Goal: Navigation & Orientation: Find specific page/section

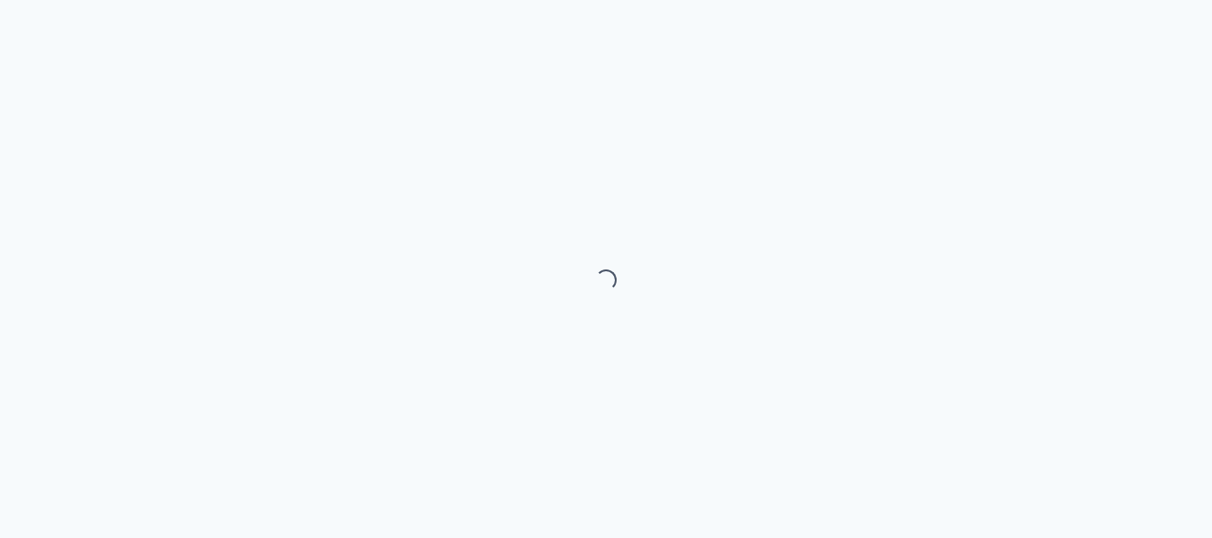
select select "month"
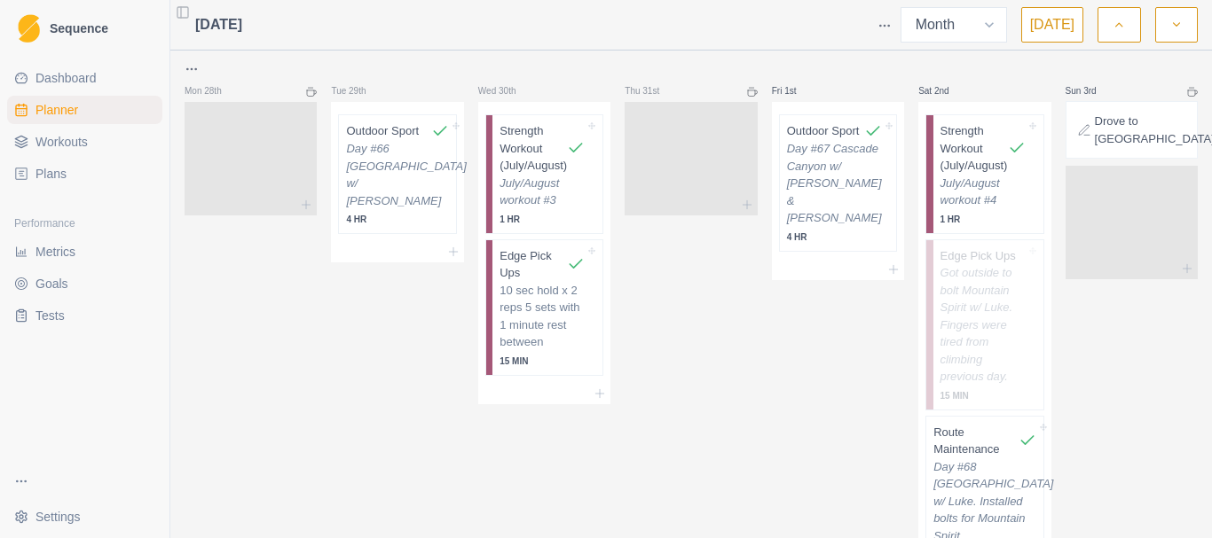
click at [69, 33] on span "Sequence" at bounding box center [79, 28] width 59 height 12
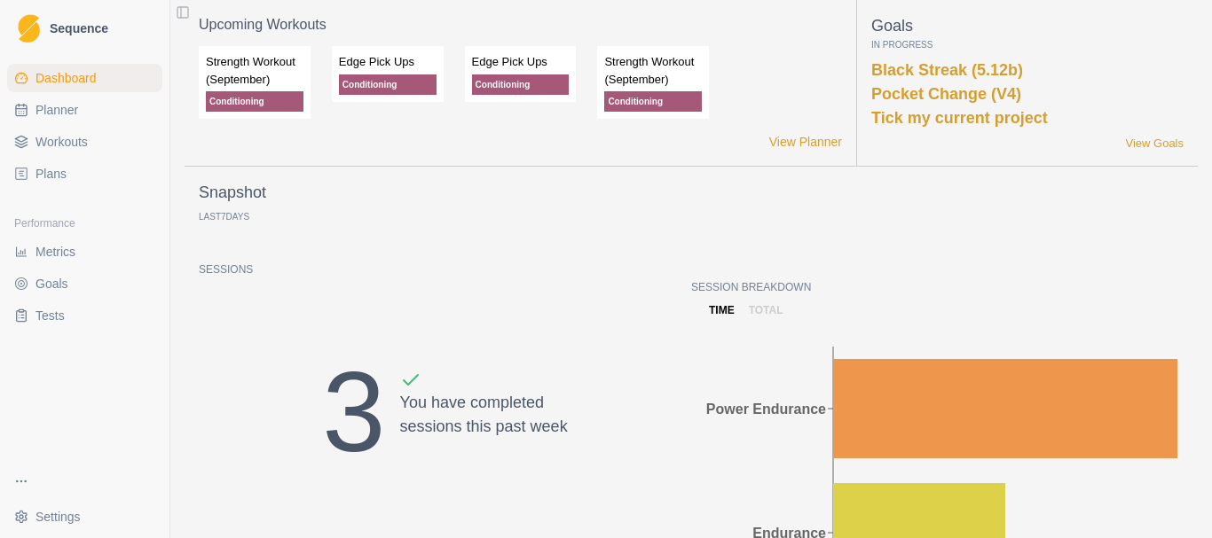
click at [48, 523] on html "Sequence Dashboard Planner Workouts Plans Performance Metrics Goals Tests Setti…" at bounding box center [606, 269] width 1212 height 538
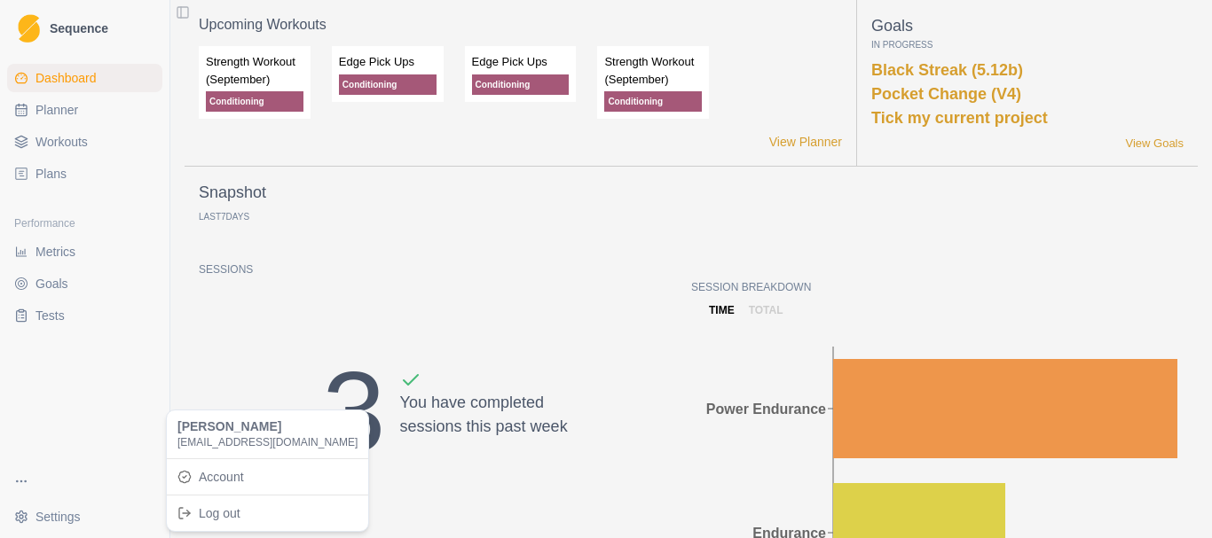
click at [78, 412] on html "Sequence Dashboard Planner Workouts Plans Performance Metrics Goals Tests Setti…" at bounding box center [606, 269] width 1212 height 538
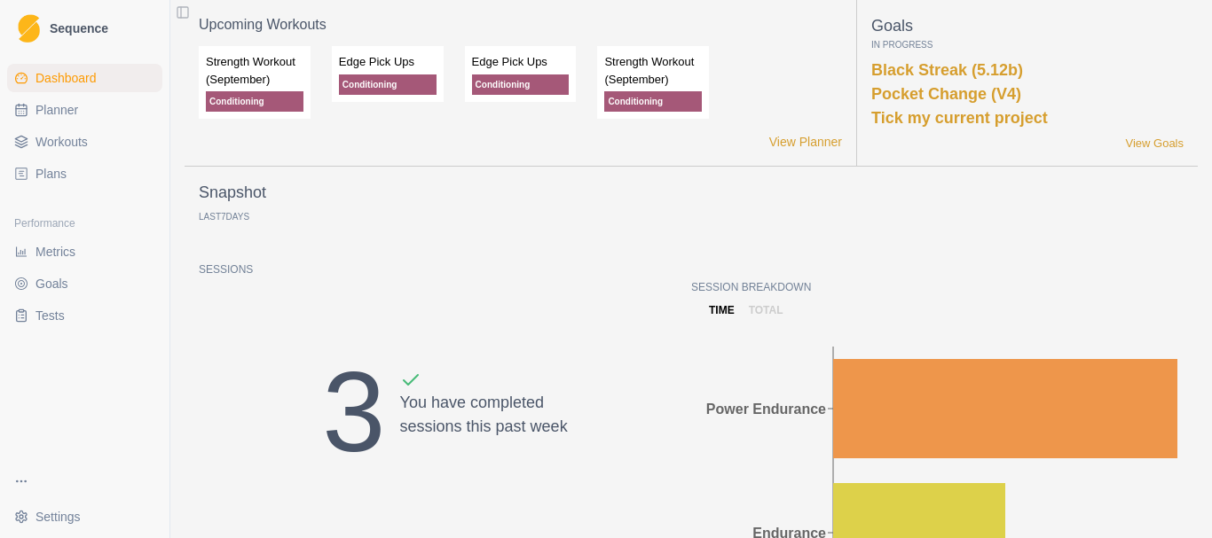
click at [79, 103] on link "Planner" at bounding box center [84, 110] width 155 height 28
select select "month"
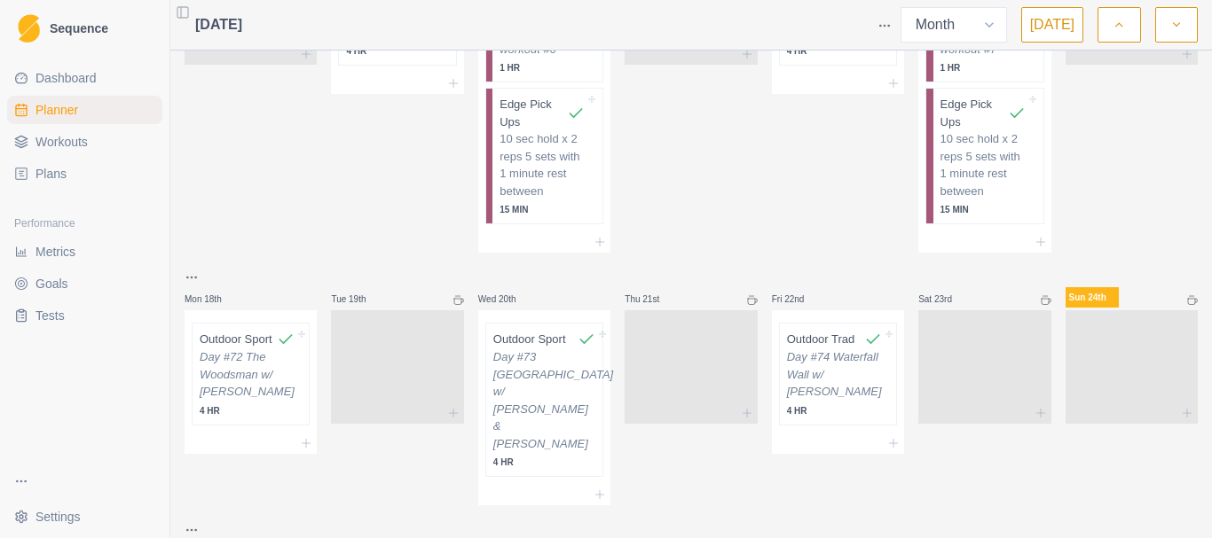
scroll to position [1322, 0]
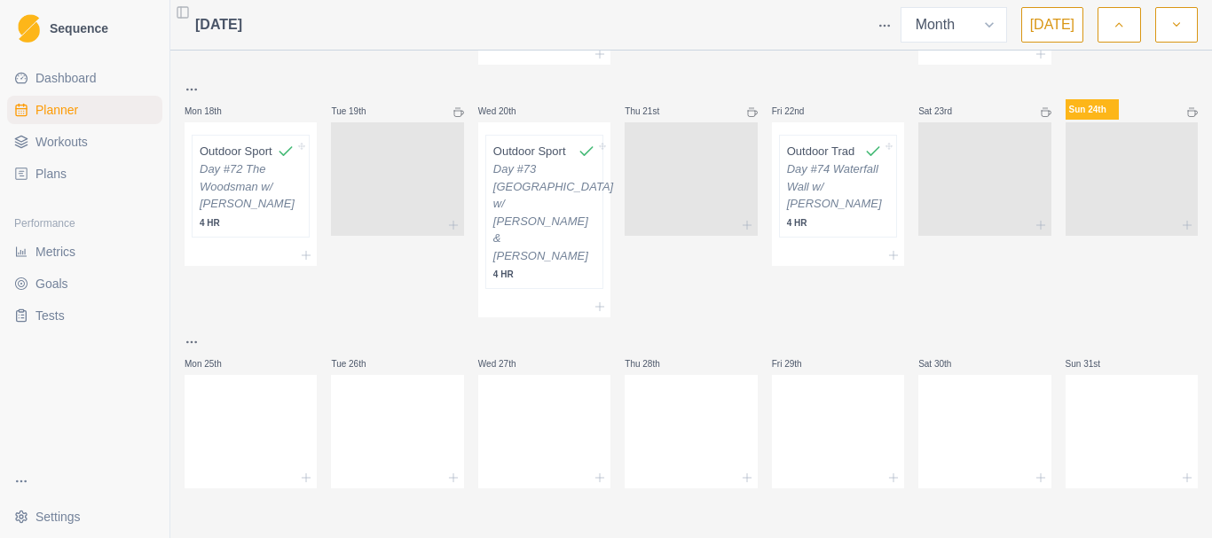
click at [53, 280] on span "Goals" at bounding box center [51, 284] width 33 height 18
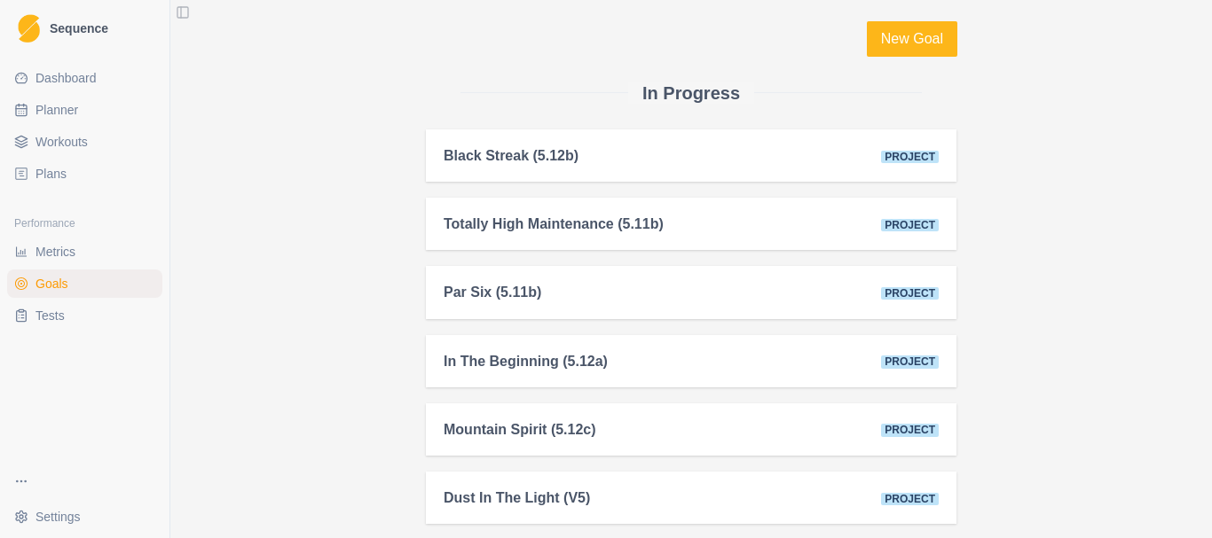
click at [67, 255] on span "Metrics" at bounding box center [55, 252] width 40 height 18
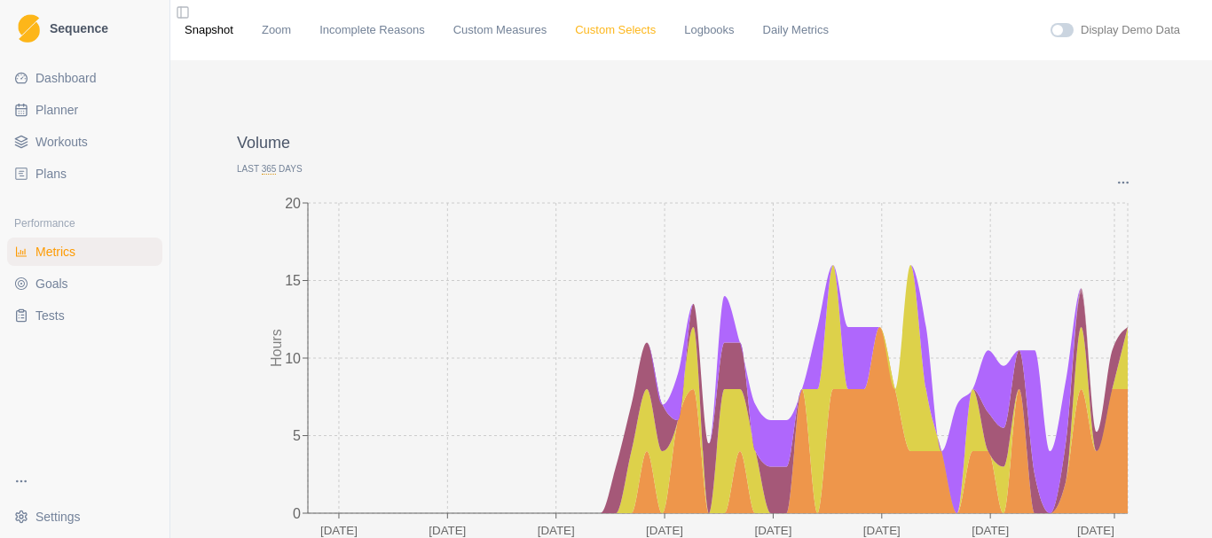
click at [610, 33] on link "Custom Selects" at bounding box center [615, 30] width 81 height 18
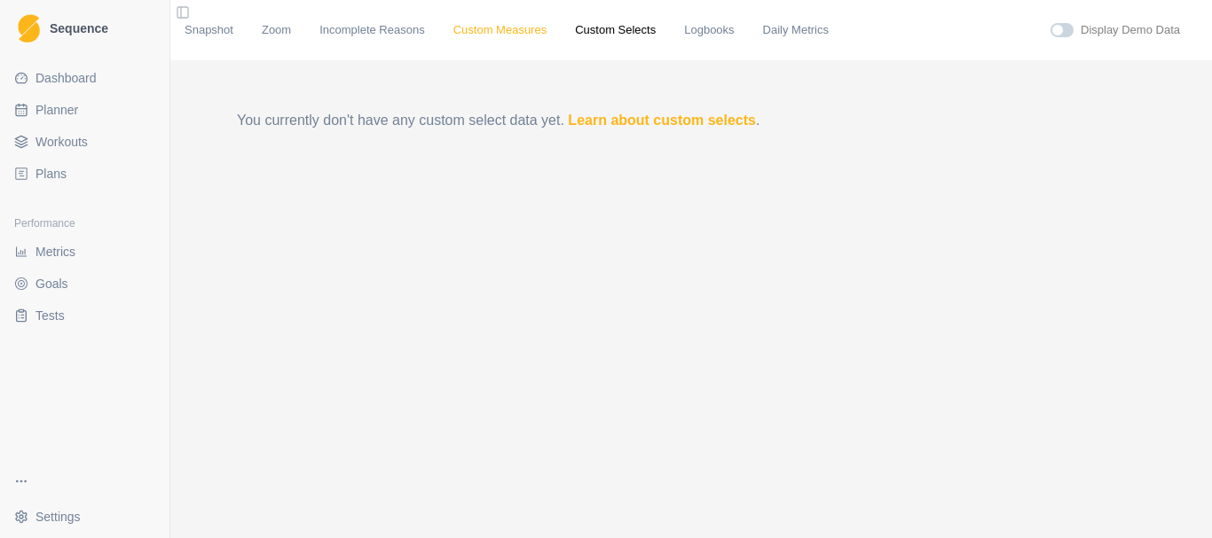
click at [496, 33] on link "Custom Measures" at bounding box center [499, 30] width 93 height 18
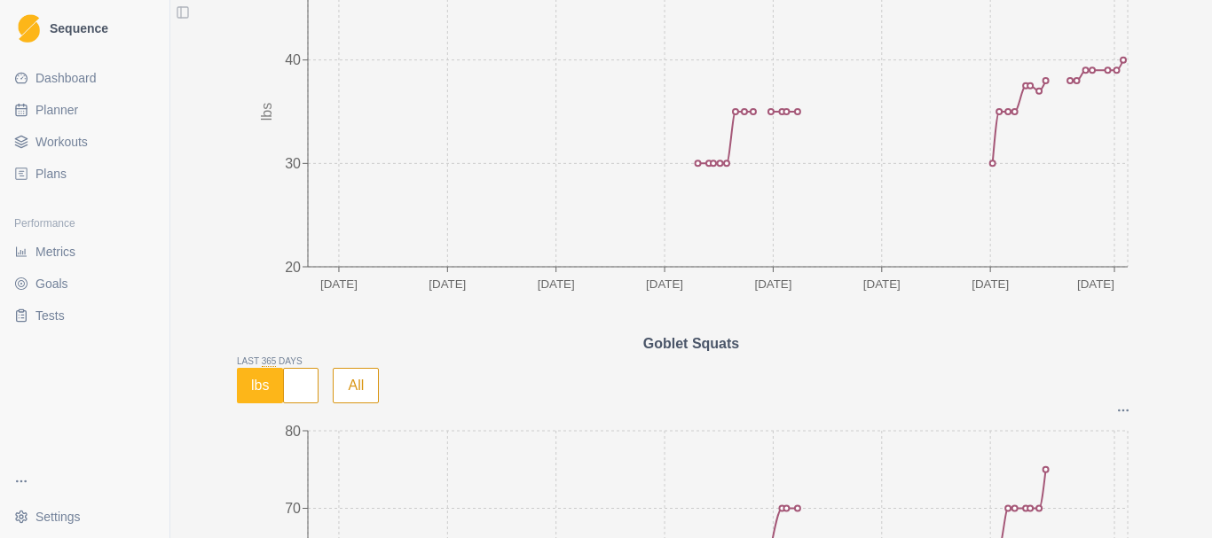
scroll to position [1774, 0]
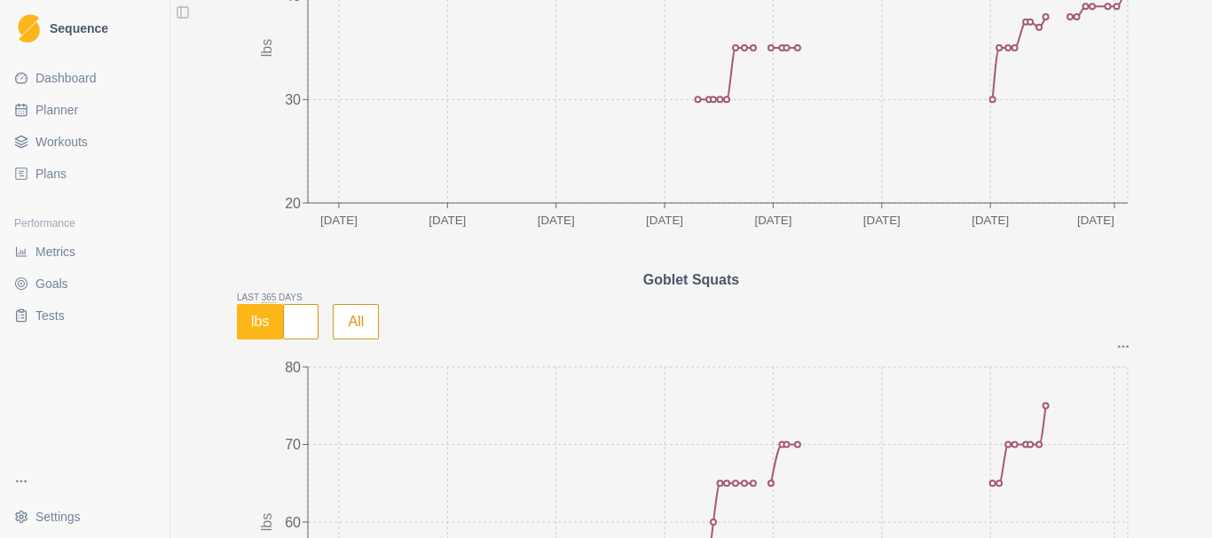
click at [73, 101] on span "Planner" at bounding box center [56, 110] width 43 height 18
select select "month"
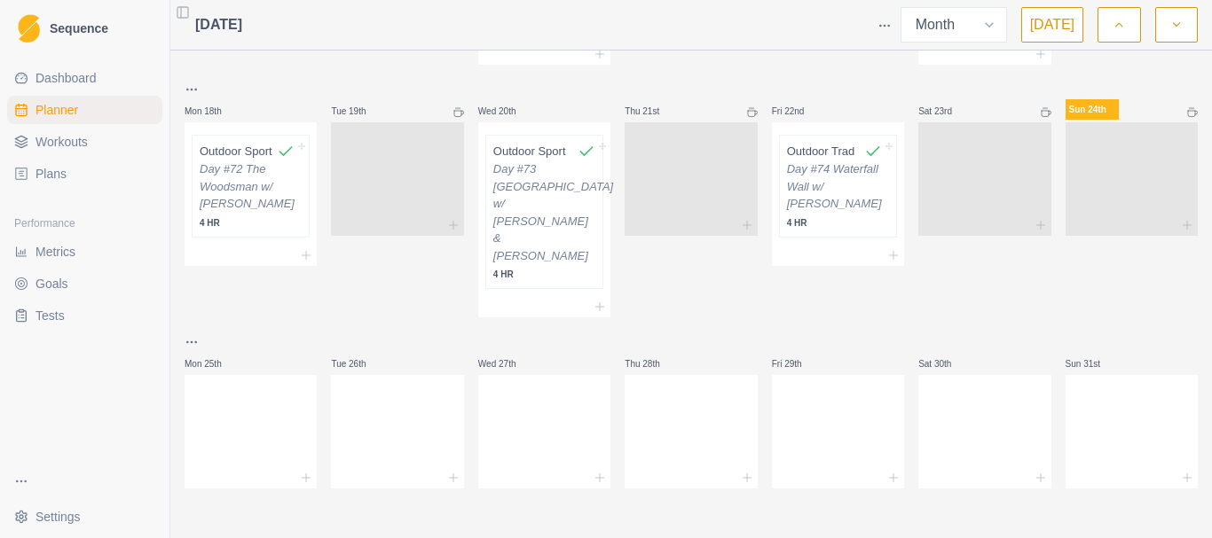
scroll to position [1322, 0]
click at [1179, 31] on icon "button" at bounding box center [1176, 25] width 12 height 18
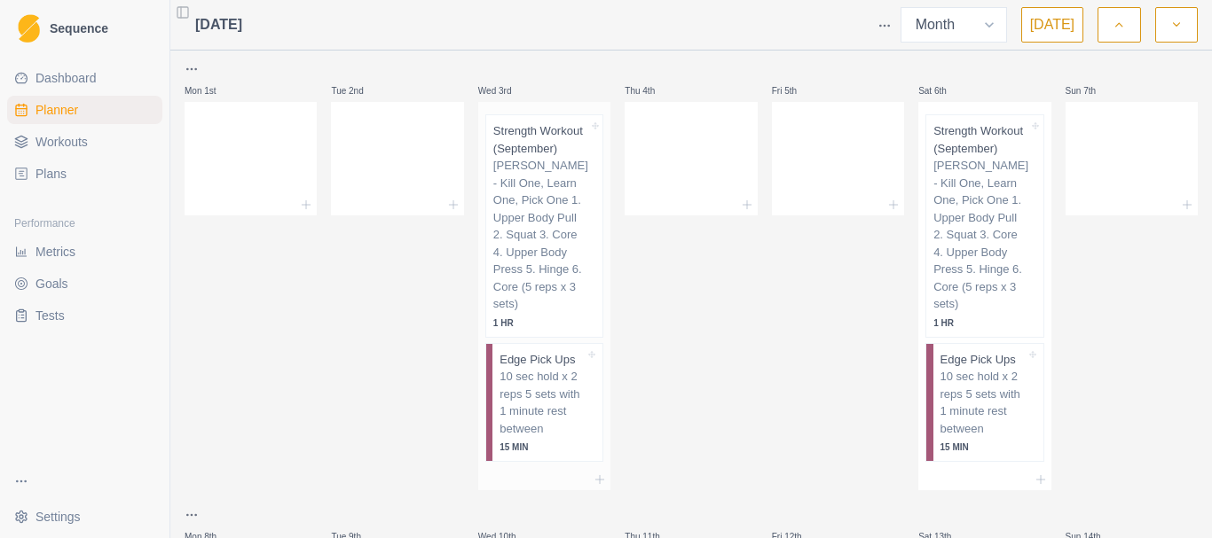
click at [534, 200] on p "[PERSON_NAME] - Kill One, Learn One, Pick One 1. Upper Body Pull 2. Squat 3. Co…" at bounding box center [540, 235] width 95 height 156
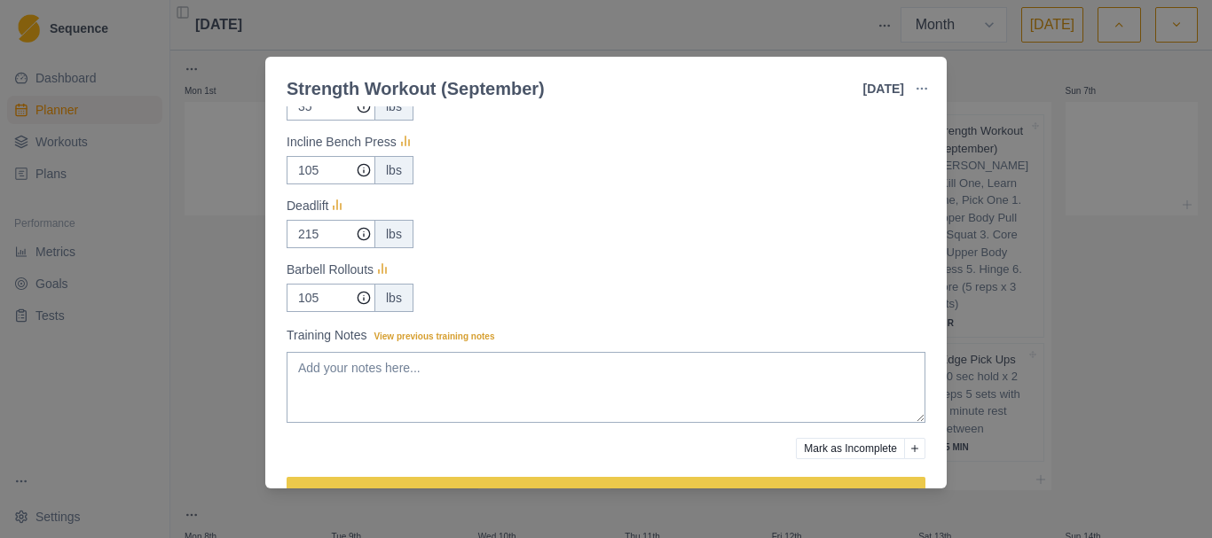
scroll to position [177, 0]
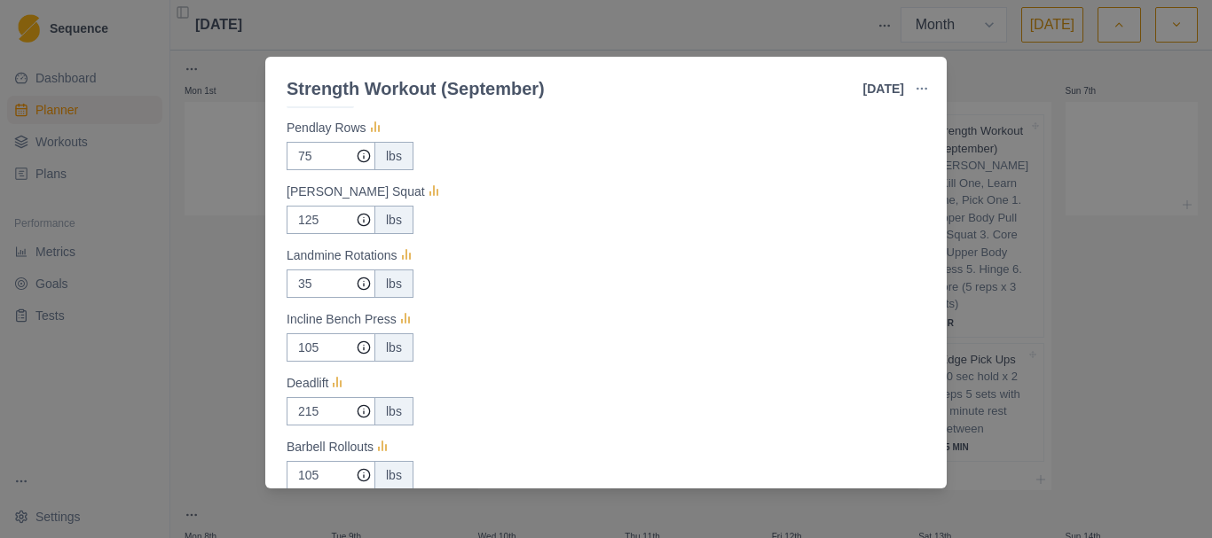
click at [1094, 160] on div "Strength Workout (September) [DATE] Link To Goal View Workout Metrics Edit Orig…" at bounding box center [606, 269] width 1212 height 538
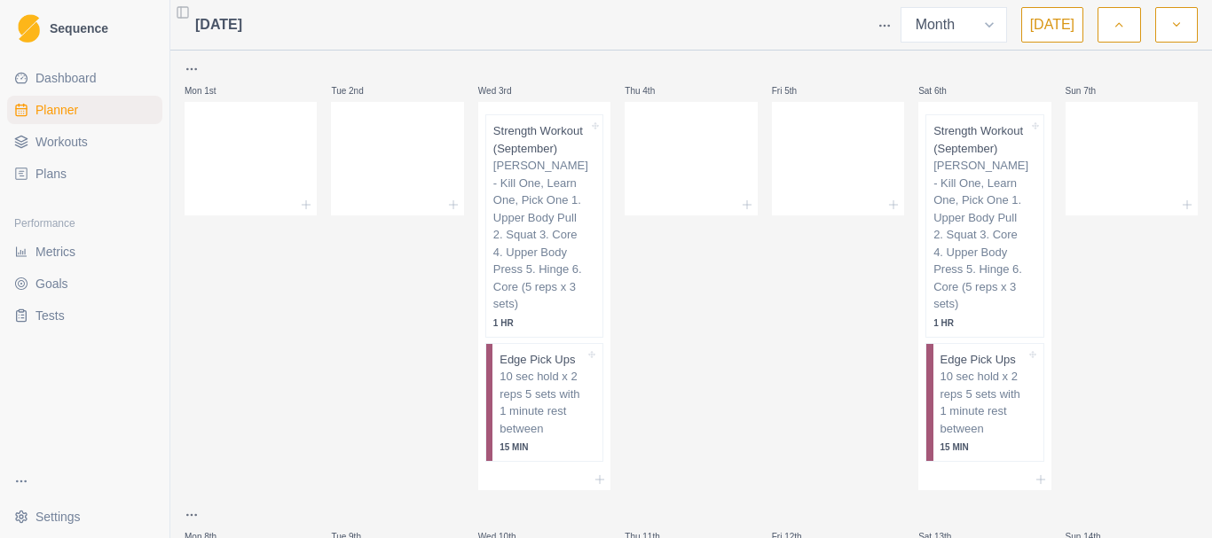
click at [42, 521] on html "Sequence Dashboard Planner Workouts Plans Performance Metrics Goals Tests Setti…" at bounding box center [606, 269] width 1212 height 538
click at [216, 510] on div "Log out" at bounding box center [267, 513] width 194 height 28
